Goal: Task Accomplishment & Management: Use online tool/utility

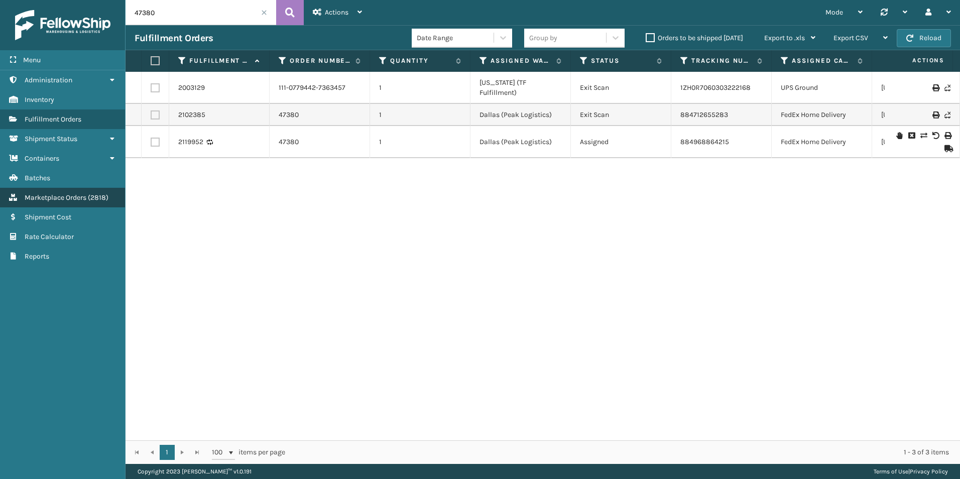
click at [70, 195] on span "Marketplace Orders" at bounding box center [56, 197] width 62 height 9
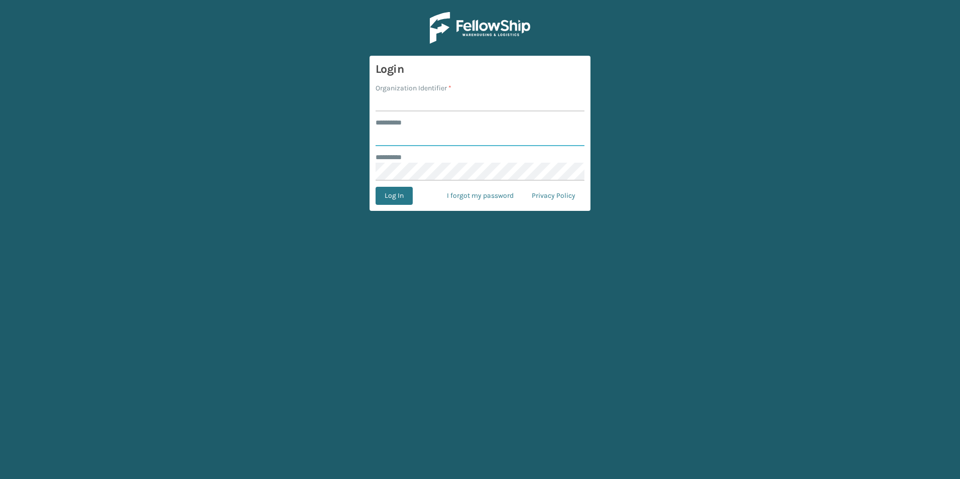
type input "******"
click at [390, 100] on input "Organization Identifier *" at bounding box center [480, 102] width 209 height 18
type input "[PERSON_NAME]"
click at [390, 197] on button "Log In" at bounding box center [394, 196] width 37 height 18
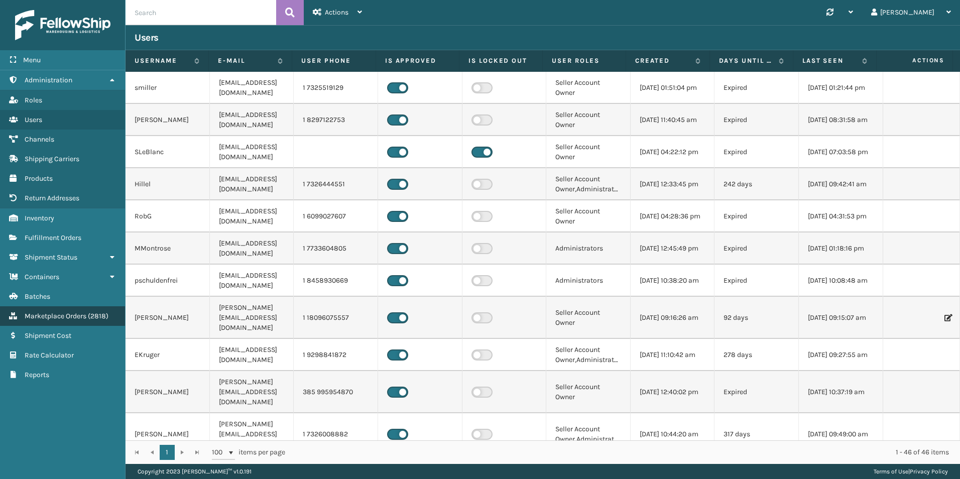
click at [96, 312] on span "( 2818 )" at bounding box center [98, 316] width 21 height 9
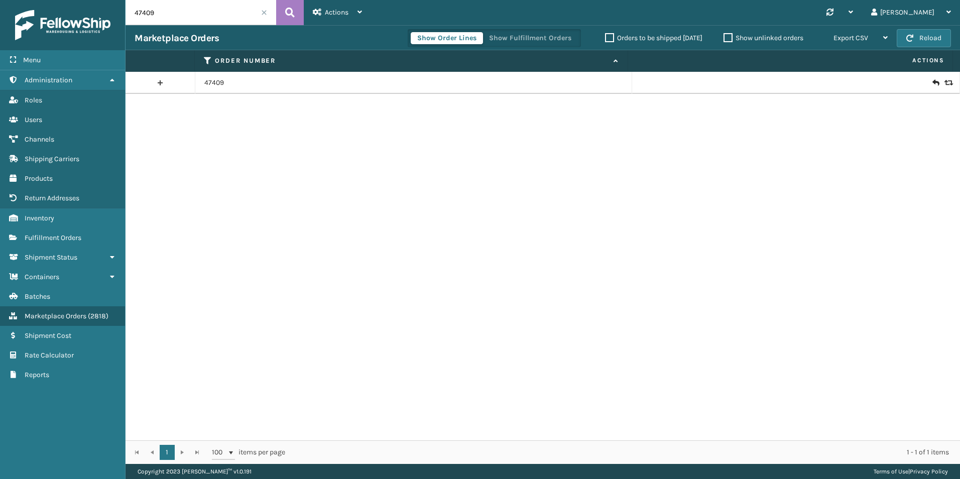
click at [190, 14] on input "47409" at bounding box center [201, 12] width 151 height 25
type input "12007"
click at [933, 81] on icon at bounding box center [936, 83] width 6 height 10
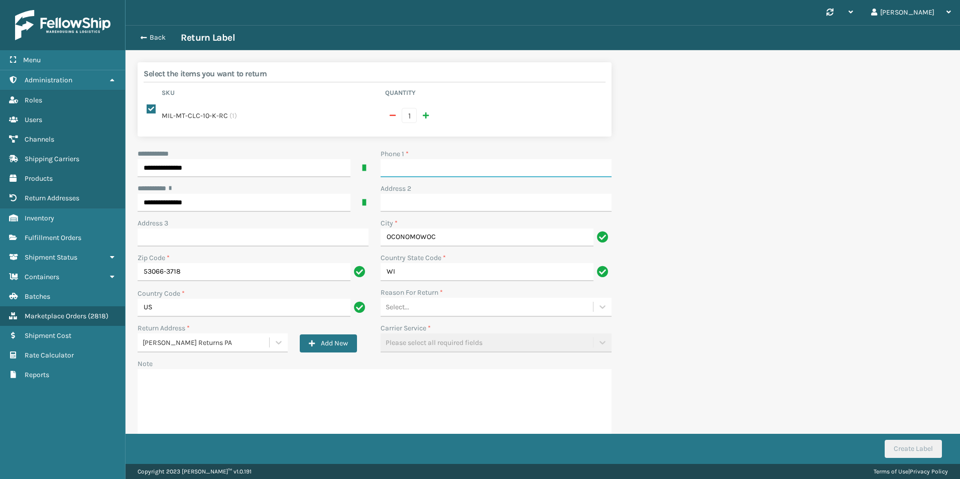
click at [402, 163] on input "Phone 1 *" at bounding box center [496, 168] width 231 height 18
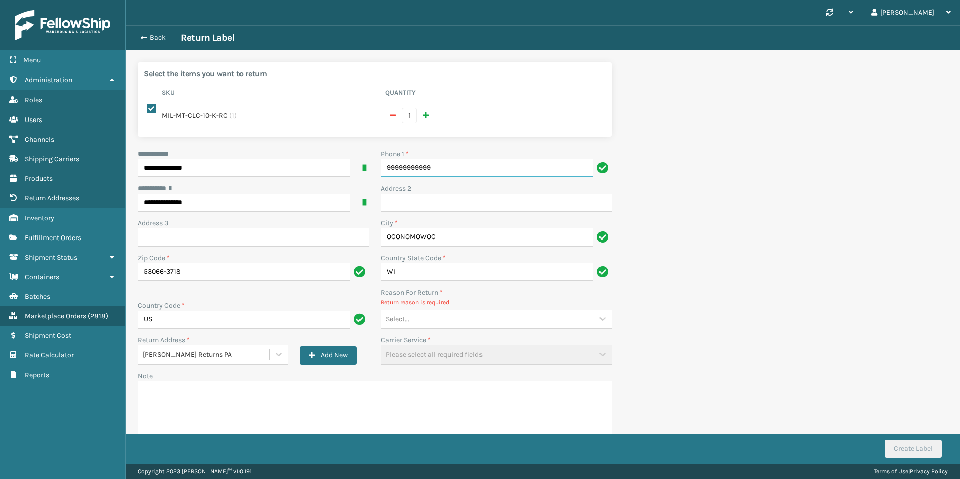
type input "99999999999"
click at [453, 312] on div "Select..." at bounding box center [487, 319] width 212 height 17
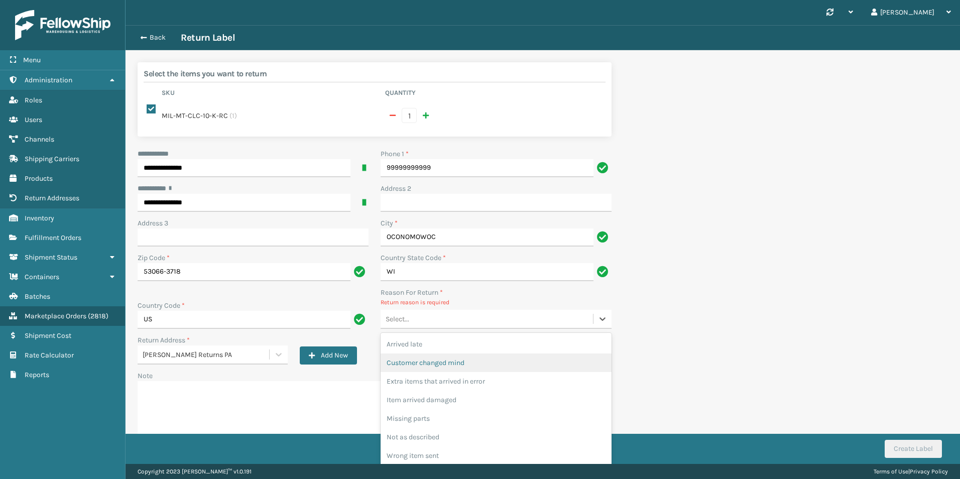
click at [458, 354] on div "Customer changed mind" at bounding box center [496, 363] width 231 height 19
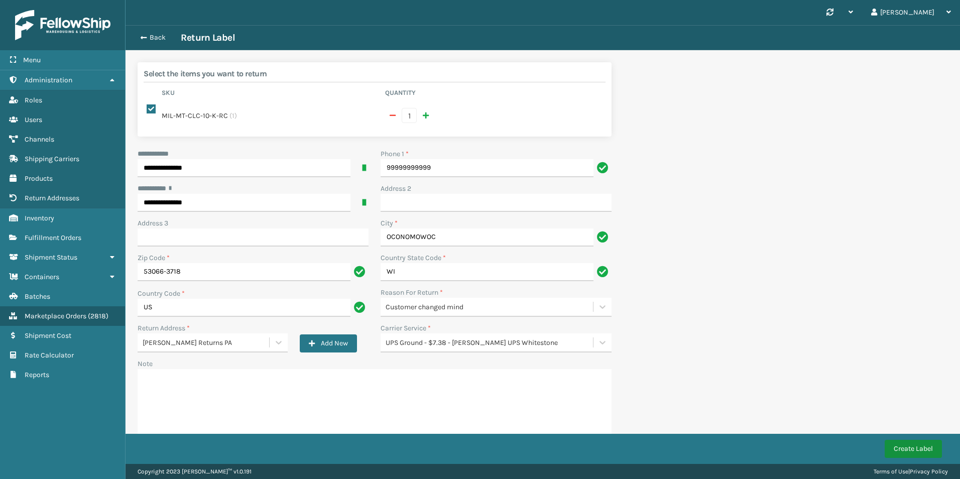
click at [911, 454] on button "Create Label" at bounding box center [913, 449] width 57 height 18
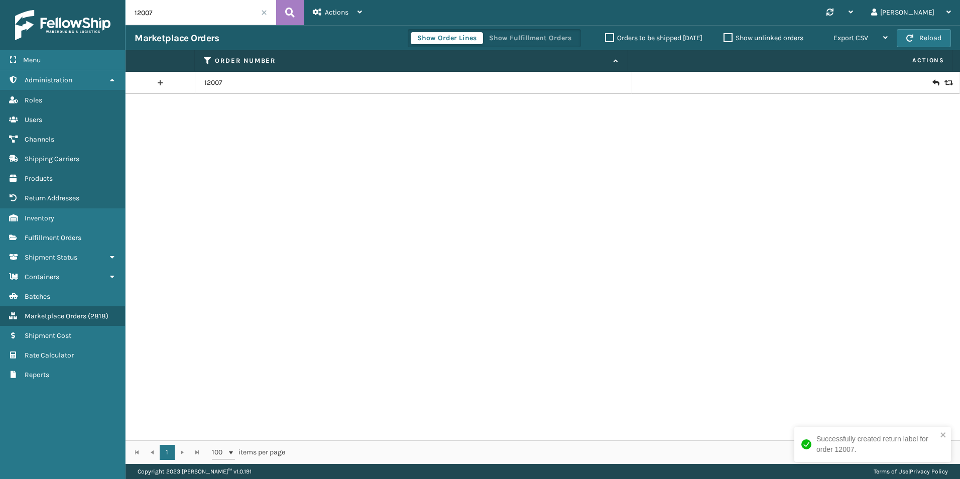
click at [248, 9] on input "12007" at bounding box center [201, 12] width 151 height 25
click at [247, 9] on input "12007" at bounding box center [201, 12] width 151 height 25
drag, startPoint x: 246, startPoint y: 8, endPoint x: 211, endPoint y: 14, distance: 35.1
click at [211, 14] on input "12007" at bounding box center [201, 12] width 151 height 25
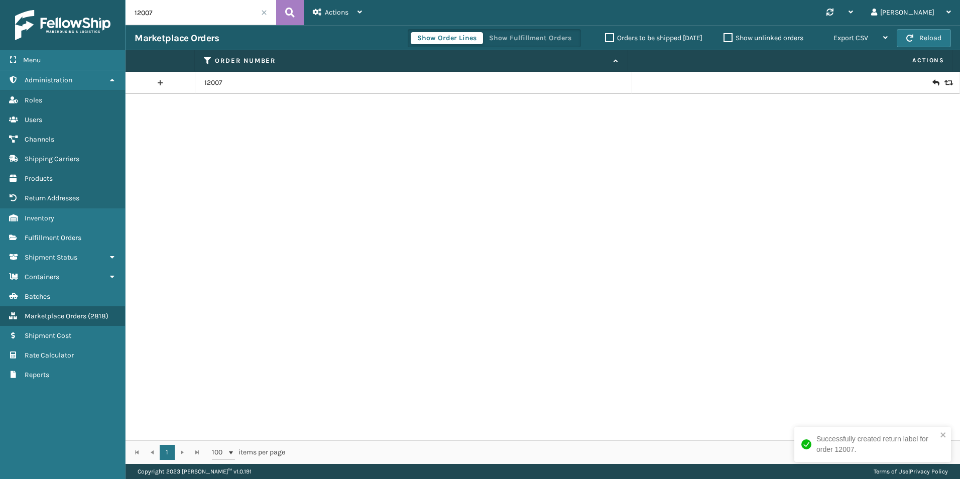
click at [211, 14] on input "12007" at bounding box center [201, 12] width 151 height 25
paste input "47435"
type input "47435"
click at [283, 16] on button at bounding box center [290, 12] width 28 height 25
click at [933, 82] on icon at bounding box center [936, 83] width 6 height 10
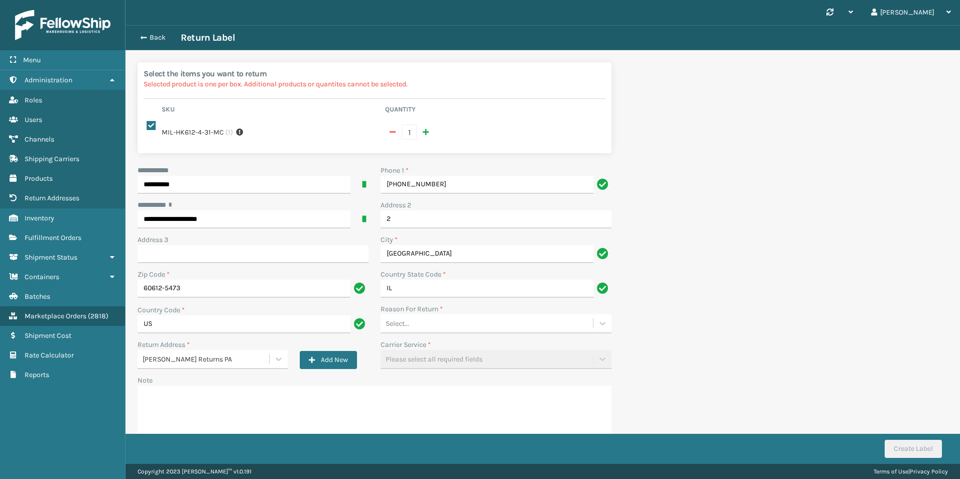
click at [426, 326] on div "**********" at bounding box center [375, 310] width 486 height 291
click at [425, 322] on div "Select..." at bounding box center [496, 323] width 231 height 19
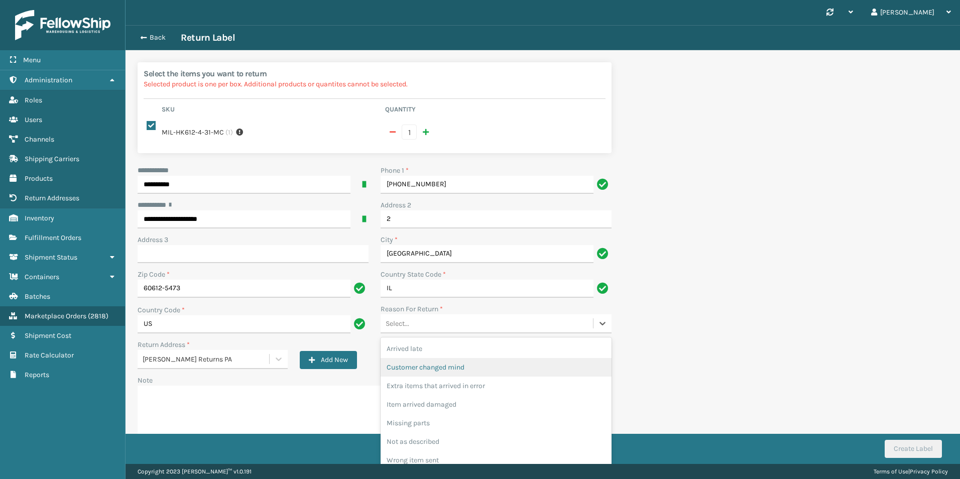
click at [422, 358] on div "Customer changed mind" at bounding box center [496, 367] width 231 height 19
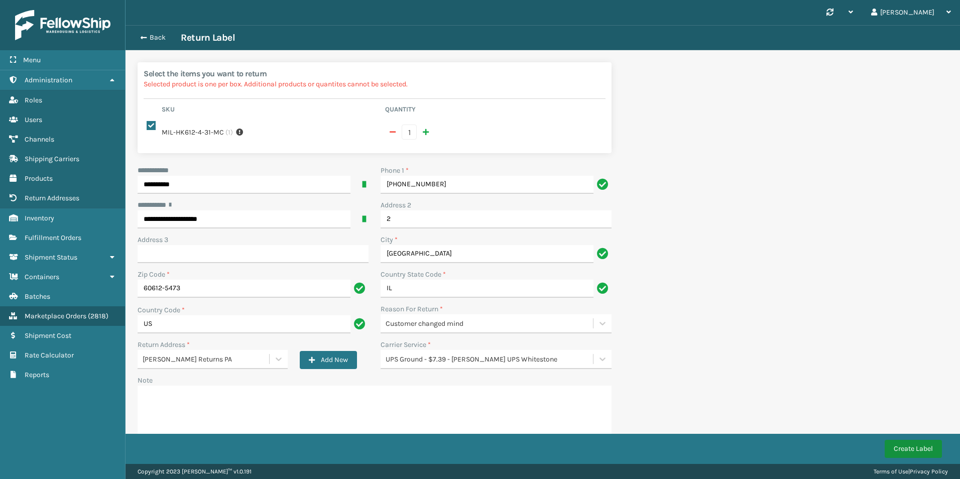
click at [916, 450] on button "Create Label" at bounding box center [913, 449] width 57 height 18
